Goal: Transaction & Acquisition: Purchase product/service

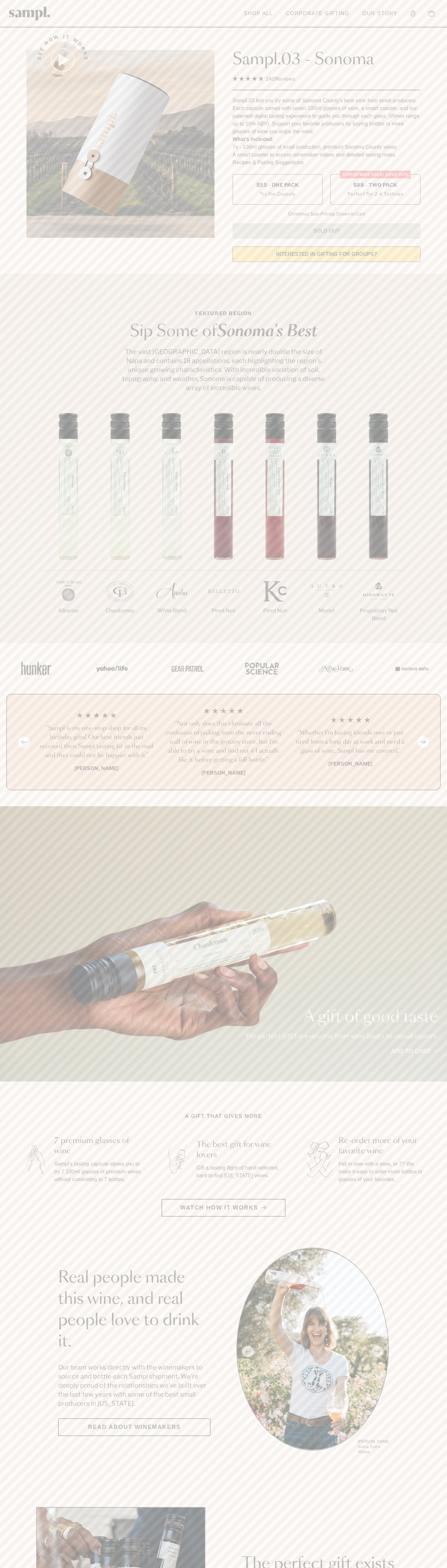
click at [375, 189] on label "Christmas SALE! Save 20% $88 - Two Pack Perfect For 2-4 Tastings" at bounding box center [375, 189] width 90 height 31
click at [97, 743] on h3 "“Sampl is my one-stop shop for all my birthday gifts! Our best friends just rec…" at bounding box center [97, 742] width 116 height 36
click at [190, 6] on header "Toggle navigation menu Shop All Corporate Gifting Our Story Account Story Shop …" at bounding box center [223, 14] width 447 height 28
click at [433, 1459] on main "See how it works Sampl.03 - Sonoma 4.9 Rated 4.9 out of 5 stars 140 Reviews Cli…" at bounding box center [223, 1438] width 447 height 2877
click at [24, 1568] on html "Skip to main content Toggle navigation menu Shop All Corporate Gifting Our Stor…" at bounding box center [223, 1513] width 447 height 3027
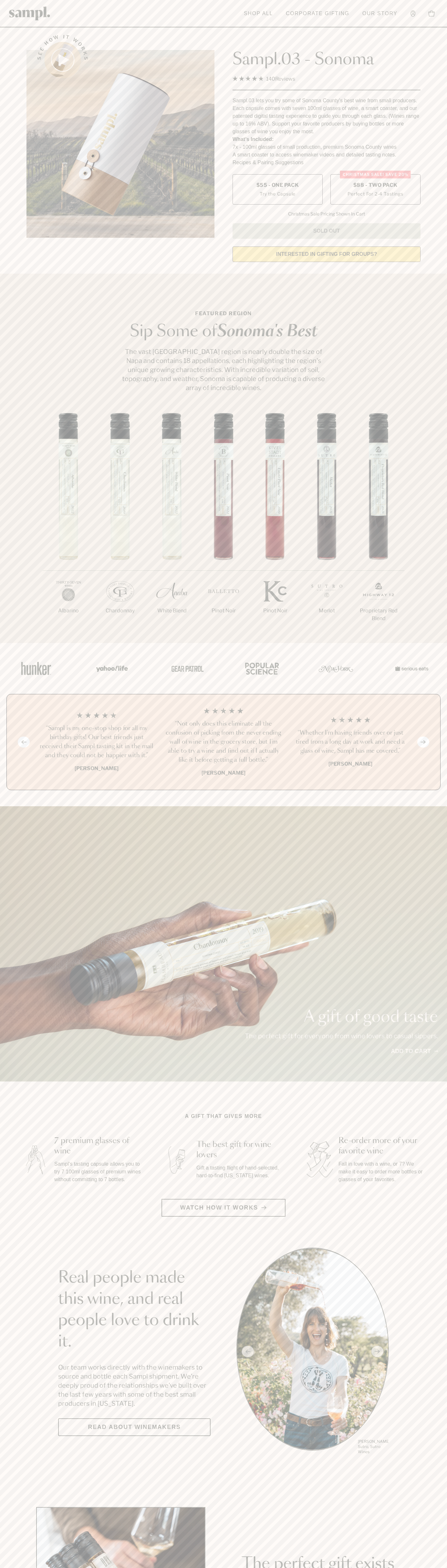
click at [32, 576] on div "1/7 [GEOGRAPHIC_DATA] 2/7 Chardonnay 3/7" at bounding box center [223, 528] width 447 height 230
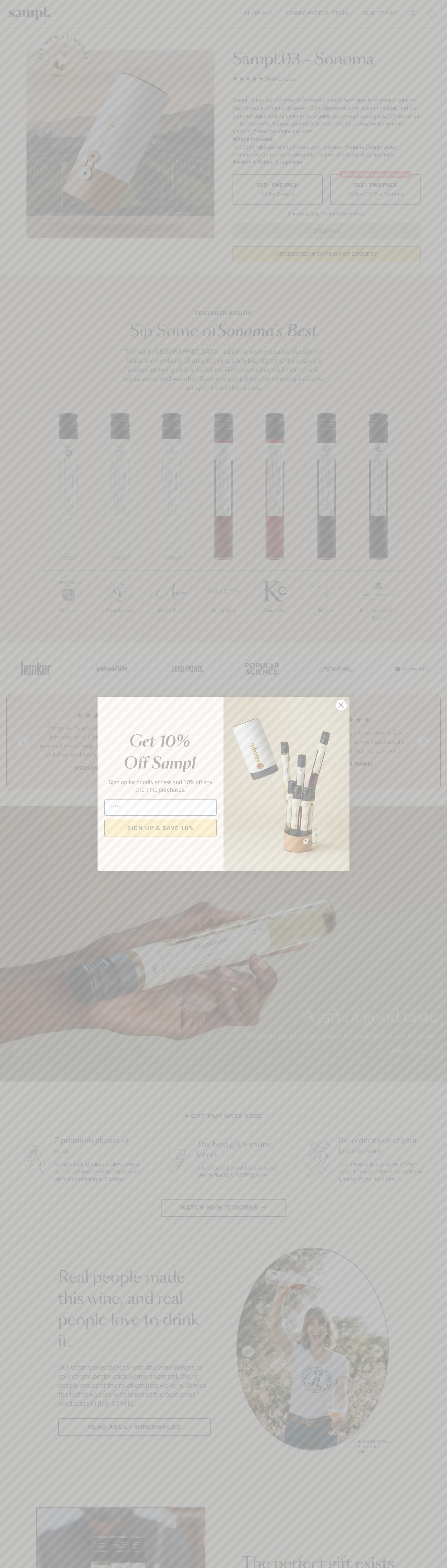
click at [341, 705] on icon "Close dialog" at bounding box center [341, 705] width 5 height 5
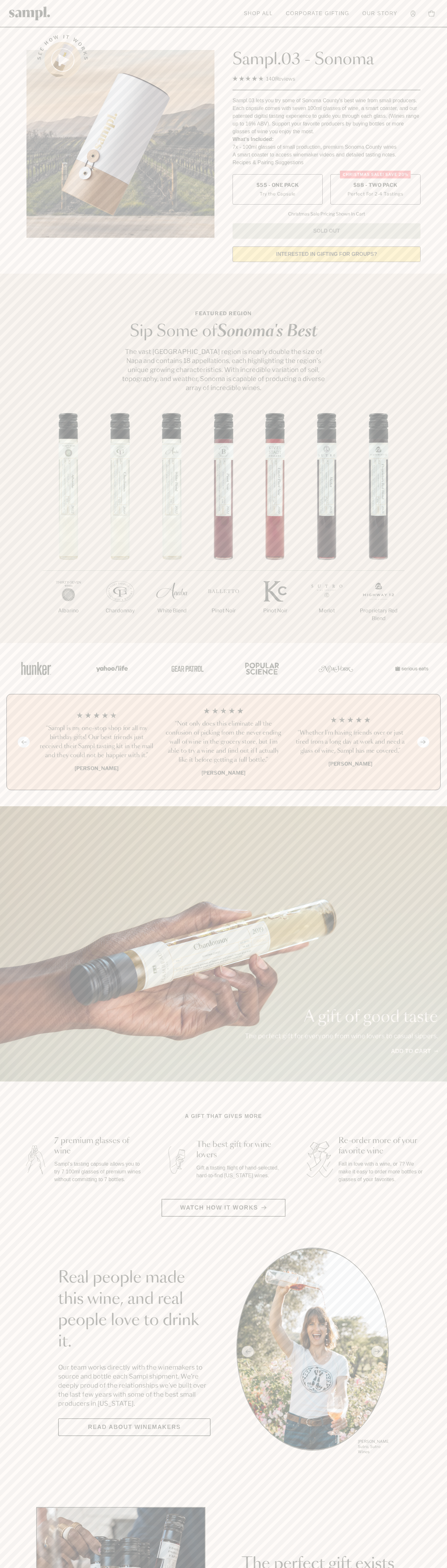
click at [375, 185] on span "$88 - Two Pack" at bounding box center [375, 184] width 44 height 7
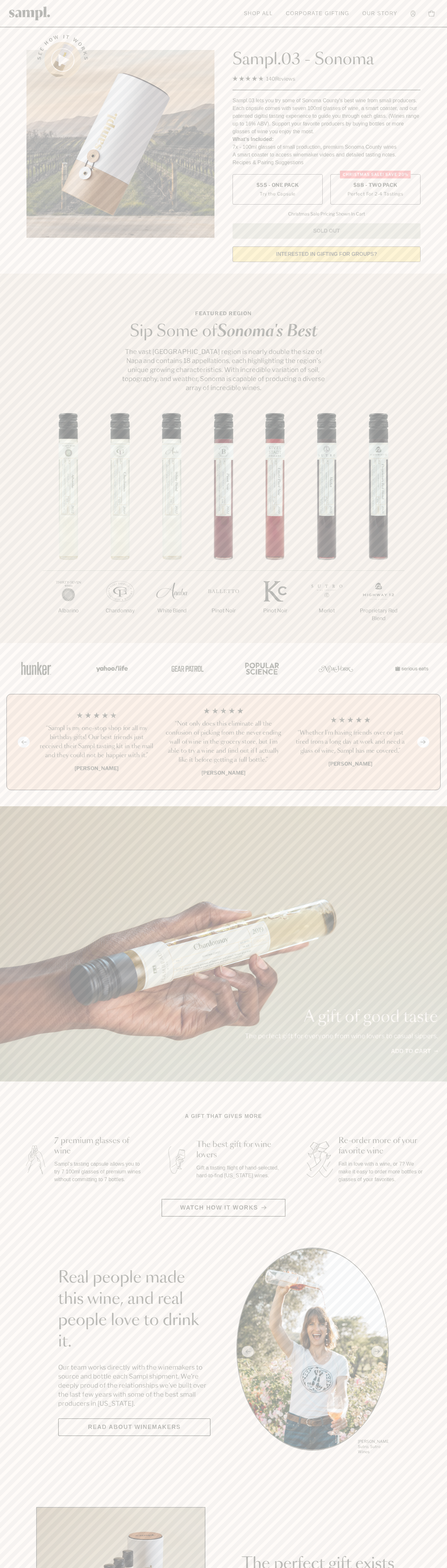
click at [97, 743] on h3 "“Sampl is my one-stop shop for all my birthday gifts! Our best friends just rec…" at bounding box center [97, 742] width 116 height 36
